Goal: Task Accomplishment & Management: Manage account settings

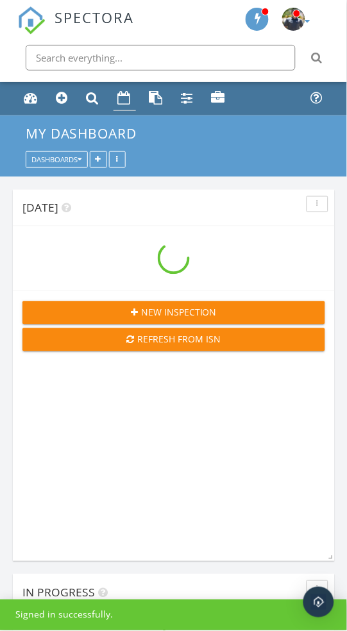
click at [121, 103] on div "Calendar" at bounding box center [124, 97] width 13 height 13
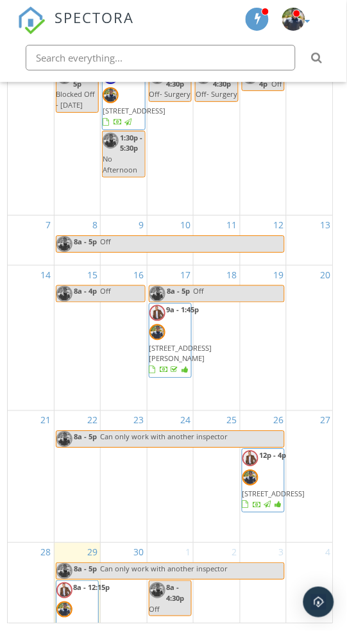
scroll to position [237, 0]
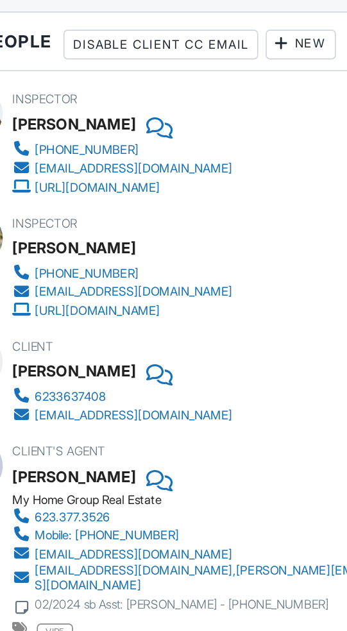
scroll to position [2160, 0]
